Goal: Task Accomplishment & Management: Use online tool/utility

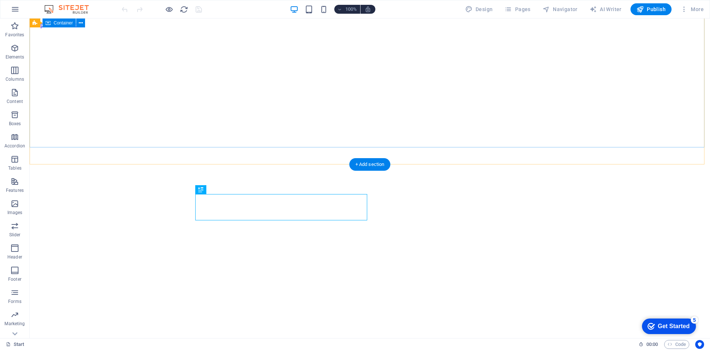
scroll to position [202, 0]
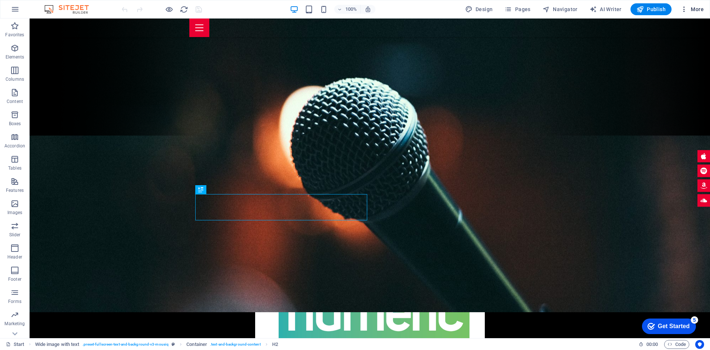
click at [685, 11] on icon "button" at bounding box center [684, 9] width 7 height 7
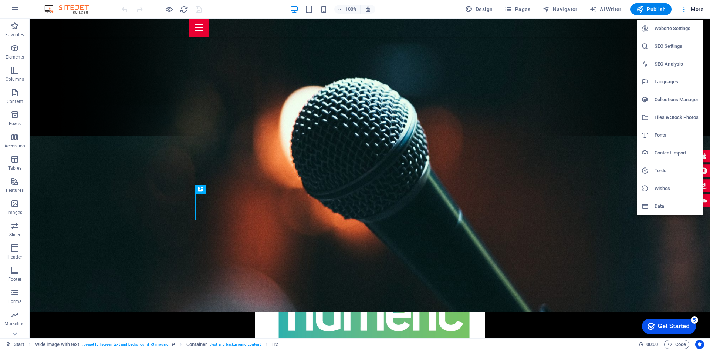
click at [17, 7] on div at bounding box center [355, 175] width 710 height 350
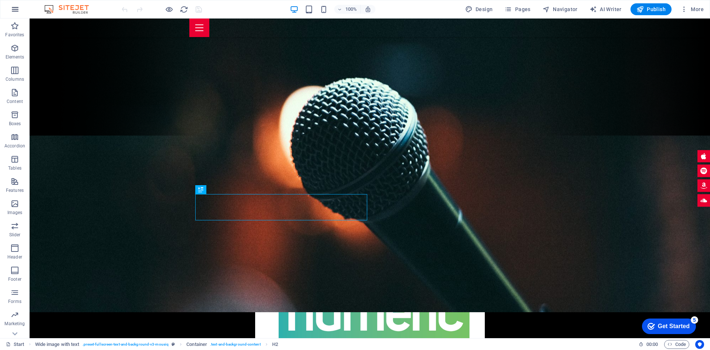
click at [17, 9] on icon "button" at bounding box center [15, 9] width 9 height 9
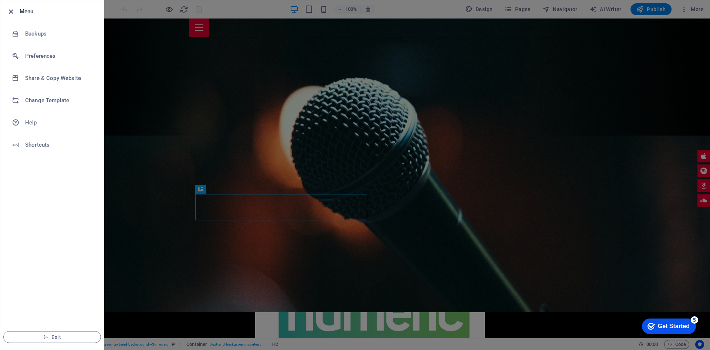
click at [13, 15] on icon "button" at bounding box center [11, 11] width 9 height 9
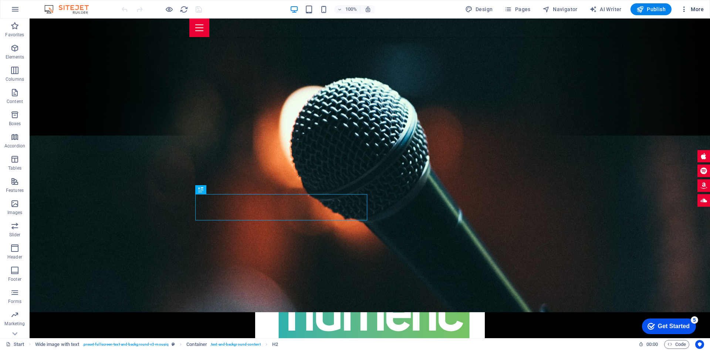
click at [695, 8] on span "More" at bounding box center [692, 9] width 23 height 7
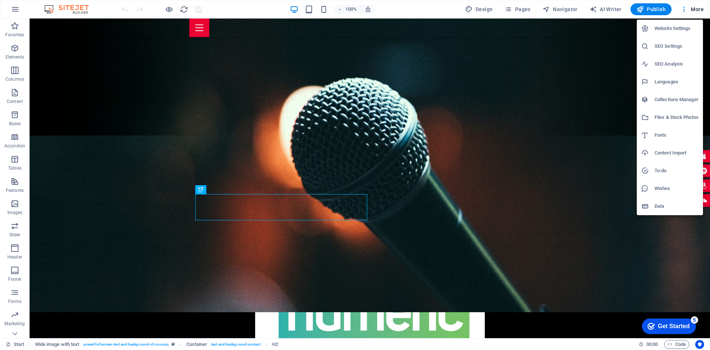
click at [591, 91] on div at bounding box center [355, 175] width 710 height 350
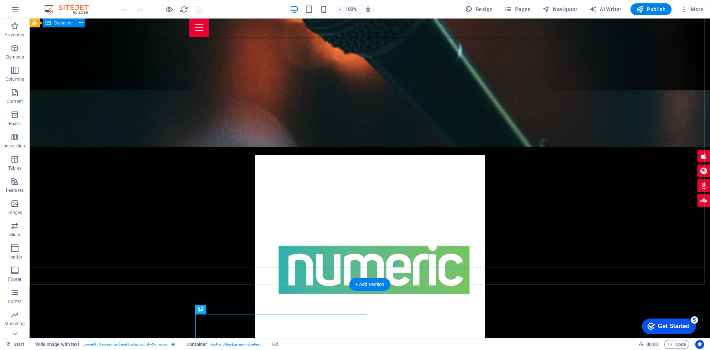
scroll to position [0, 0]
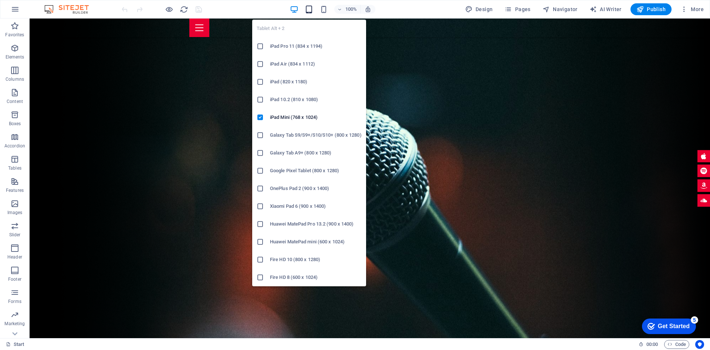
click at [309, 9] on icon "button" at bounding box center [309, 9] width 9 height 9
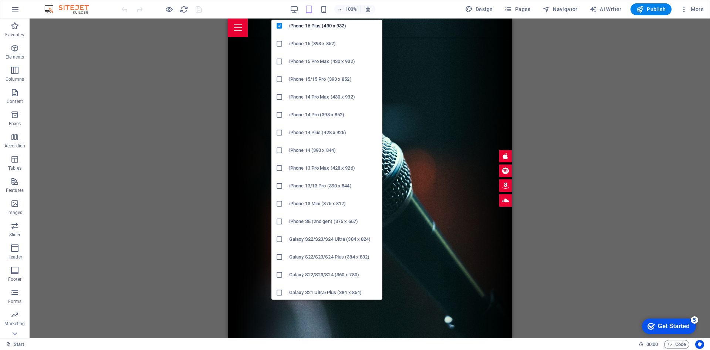
scroll to position [57, 0]
click at [279, 218] on icon at bounding box center [279, 219] width 7 height 7
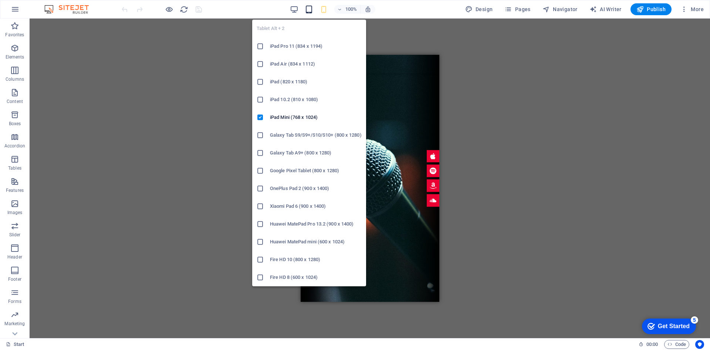
click at [310, 9] on icon "button" at bounding box center [309, 9] width 9 height 9
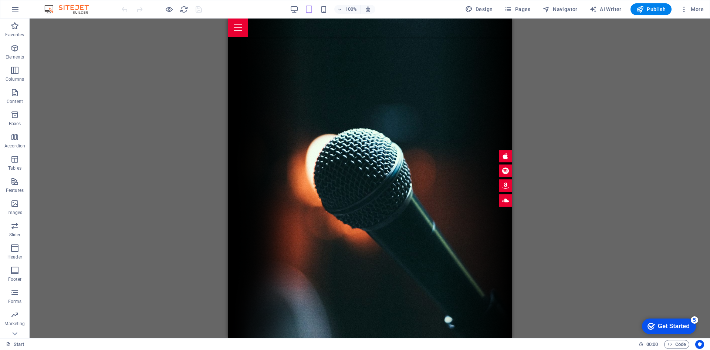
click at [570, 58] on div "Drag here to replace the existing content. Press “Ctrl” if you want to create a…" at bounding box center [370, 177] width 681 height 319
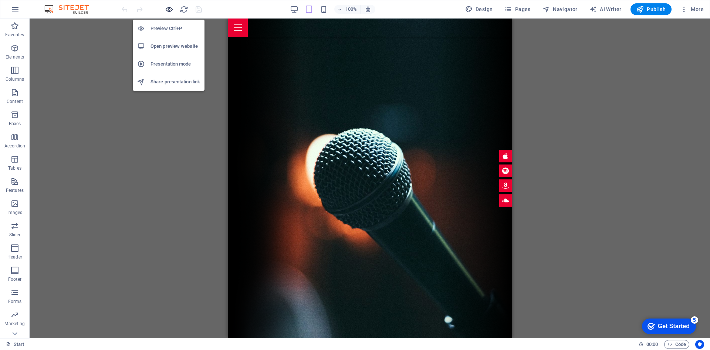
click at [169, 10] on icon "button" at bounding box center [169, 9] width 9 height 9
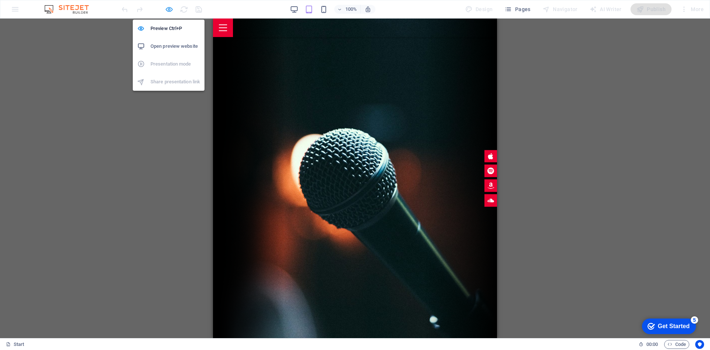
click at [169, 10] on icon "button" at bounding box center [169, 9] width 9 height 9
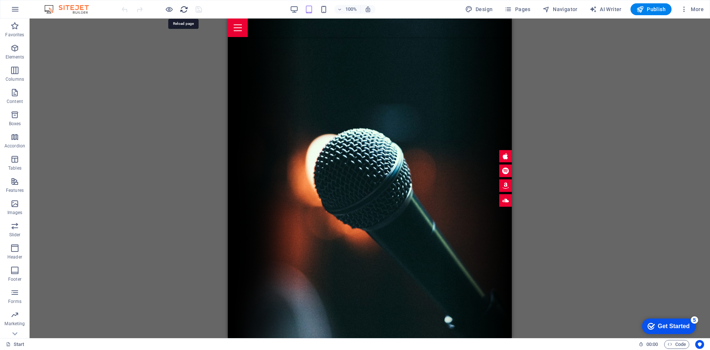
click at [184, 9] on icon "reload" at bounding box center [184, 9] width 9 height 9
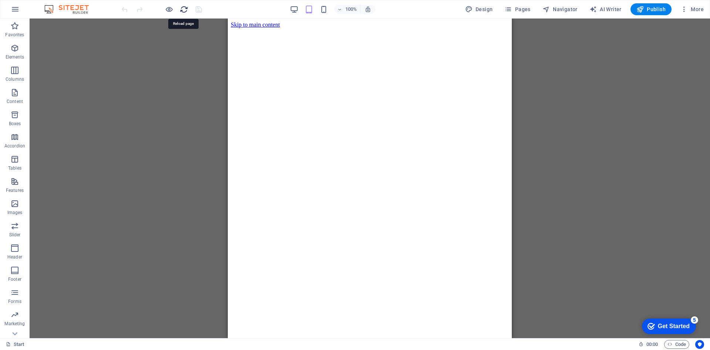
scroll to position [0, 0]
